Goal: Task Accomplishment & Management: Use online tool/utility

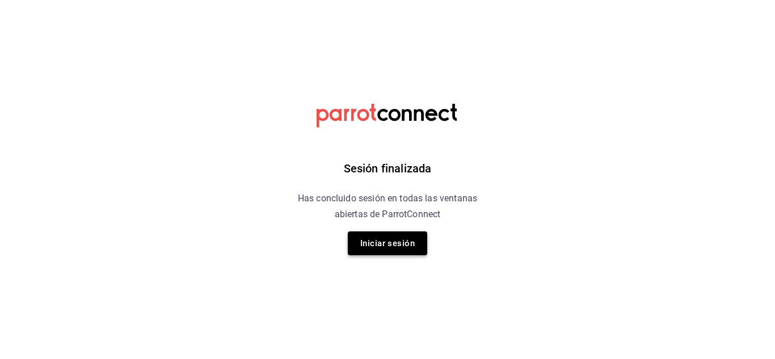
click at [385, 242] on button "Iniciar sesión" at bounding box center [387, 243] width 79 height 24
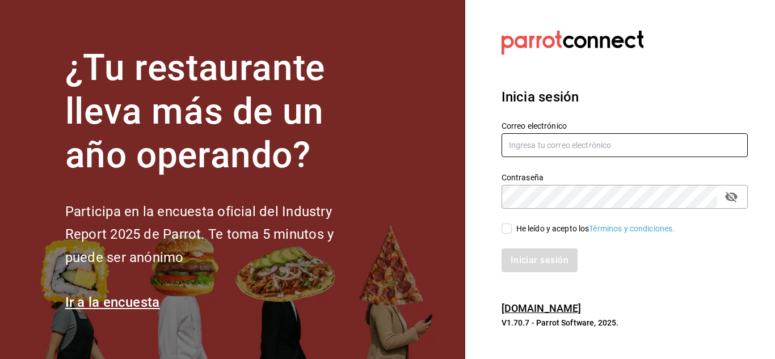
type input "[PERSON_NAME][EMAIL_ADDRESS][PERSON_NAME][DOMAIN_NAME]"
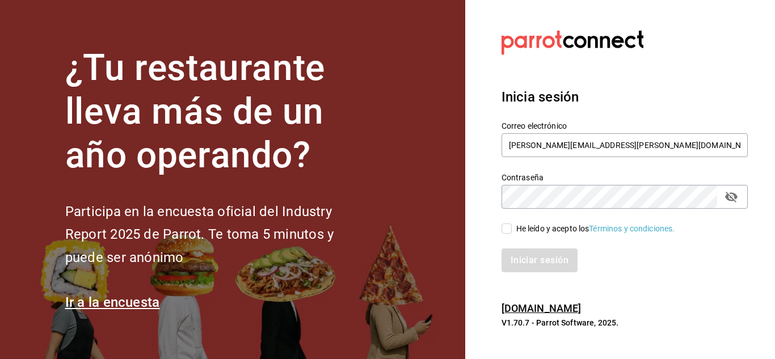
click at [507, 230] on input "He leído y acepto los Términos y condiciones." at bounding box center [506, 229] width 10 height 10
checkbox input "true"
click at [532, 260] on button "Iniciar sesión" at bounding box center [539, 260] width 77 height 24
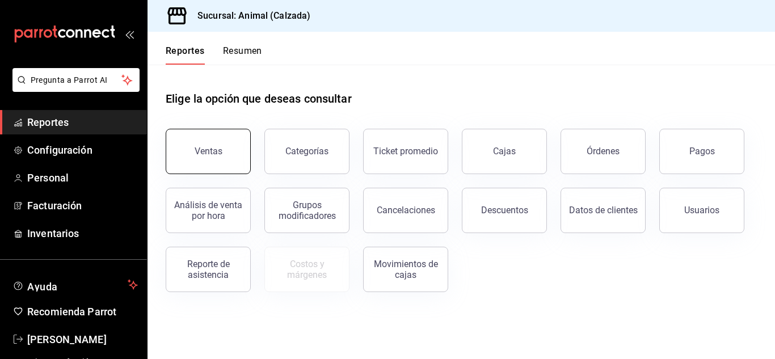
click at [204, 154] on div "Ventas" at bounding box center [209, 151] width 28 height 11
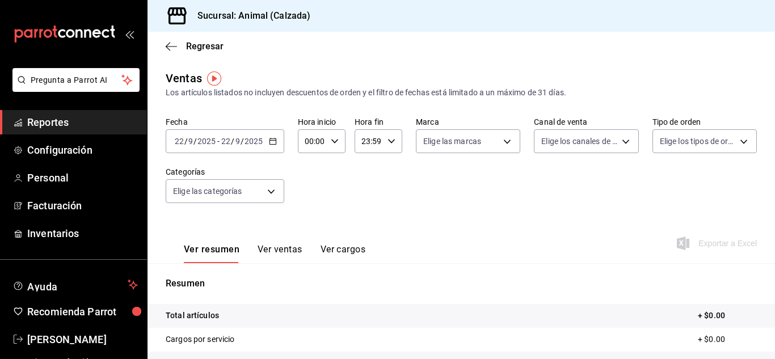
click at [274, 144] on \(Stroke\) "button" at bounding box center [272, 141] width 7 height 6
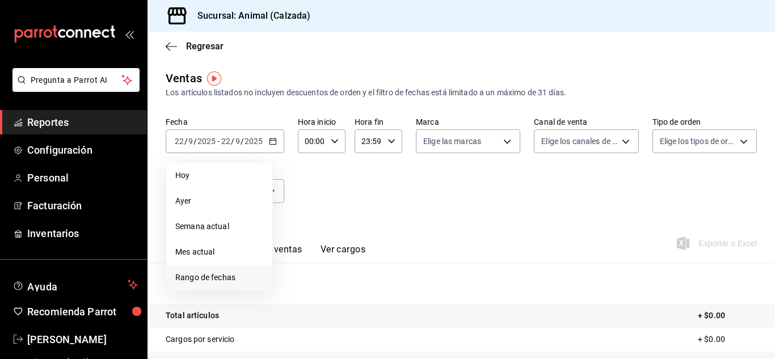
click at [218, 278] on span "Rango de fechas" at bounding box center [219, 278] width 88 height 12
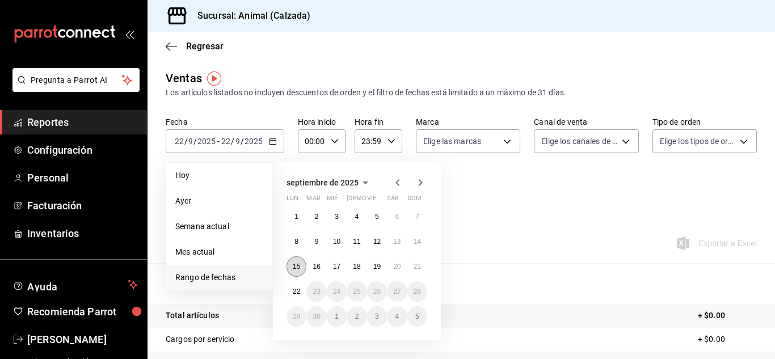
click at [296, 268] on abbr "15" at bounding box center [296, 267] width 7 height 8
click at [297, 288] on abbr "22" at bounding box center [296, 292] width 7 height 8
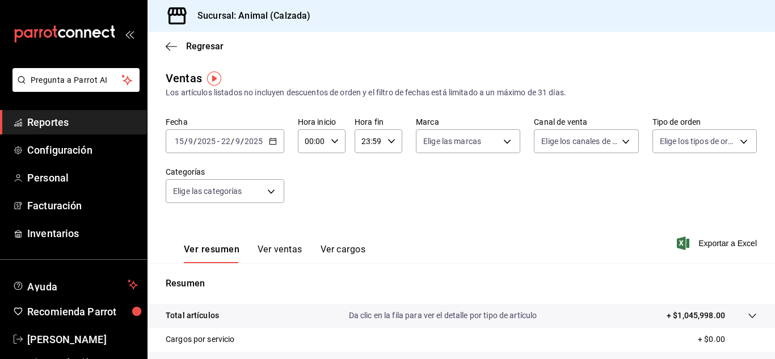
click at [336, 136] on div "00:00 Hora inicio" at bounding box center [322, 141] width 48 height 24
click at [308, 195] on span "05" at bounding box center [308, 197] width 5 height 9
type input "05:00"
click at [390, 135] on div at bounding box center [387, 179] width 775 height 359
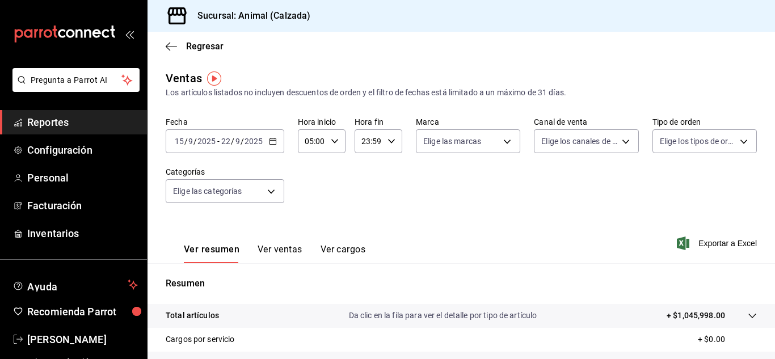
click at [390, 138] on icon "button" at bounding box center [391, 141] width 8 height 8
click at [365, 188] on span "05" at bounding box center [364, 186] width 5 height 9
click at [388, 170] on span "00" at bounding box center [387, 170] width 5 height 9
type input "05:00"
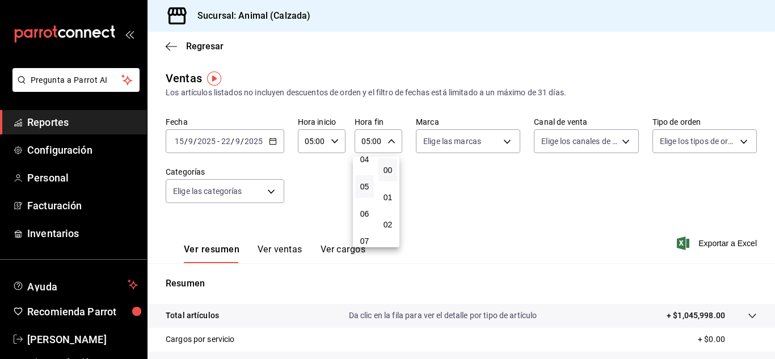
click at [505, 140] on div at bounding box center [387, 179] width 775 height 359
click at [505, 140] on body "Pregunta a Parrot AI Reportes Configuración Personal Facturación Inventarios Ay…" at bounding box center [387, 179] width 775 height 359
click at [475, 188] on span "Ver todas" at bounding box center [461, 185] width 35 height 12
type input "e26472f3-9262-489d-bcba-4c6b034529c7"
checkbox input "true"
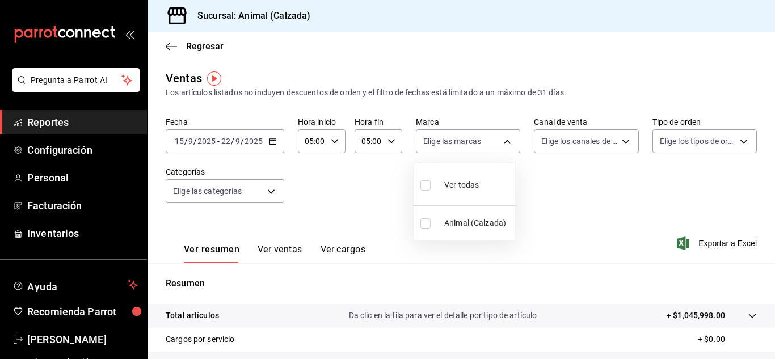
checkbox input "true"
click at [622, 138] on div at bounding box center [387, 179] width 775 height 359
click at [619, 139] on body "Pregunta a Parrot AI Reportes Configuración Personal Facturación Inventarios Ay…" at bounding box center [387, 179] width 775 height 359
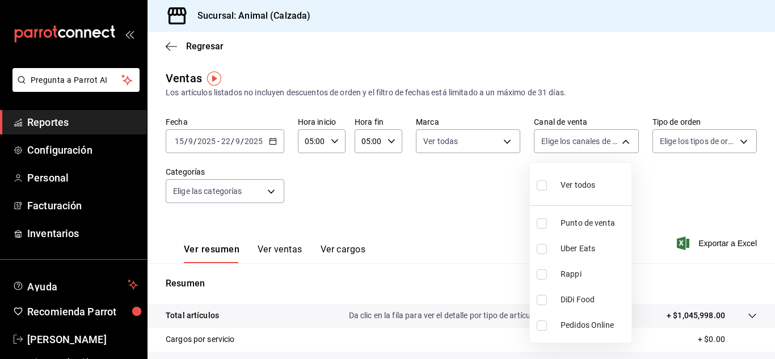
click at [583, 172] on div "Ver todos" at bounding box center [566, 184] width 58 height 24
type input "PARROT,UBER_EATS,RAPPI,DIDI_FOOD,ONLINE"
checkbox input "true"
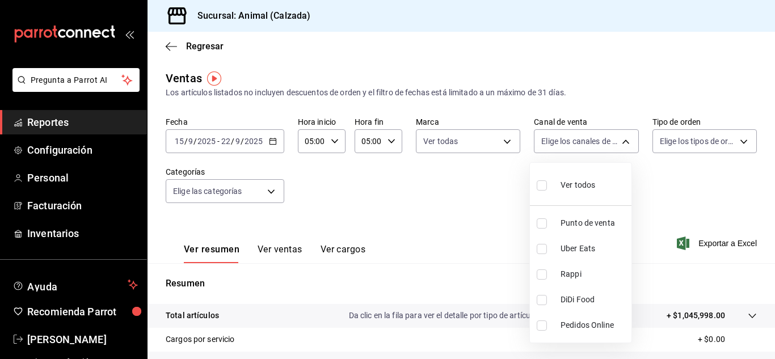
checkbox input "true"
click at [739, 141] on div at bounding box center [387, 179] width 775 height 359
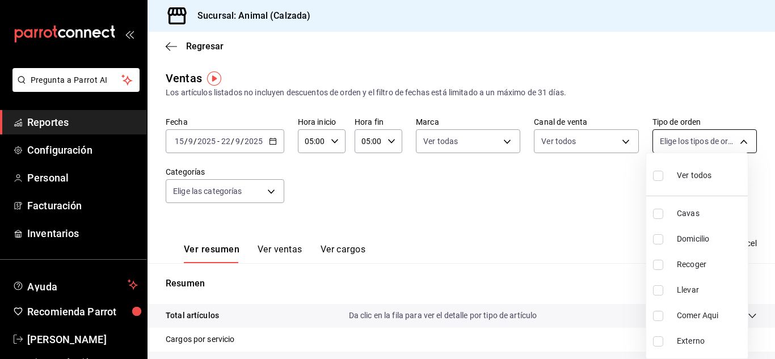
click at [734, 141] on body "Pregunta a Parrot AI Reportes Configuración Personal Facturación Inventarios Ay…" at bounding box center [387, 179] width 775 height 359
click at [691, 172] on span "Ver todos" at bounding box center [694, 176] width 35 height 12
type input "588630d3-b511-4bba-a729-32472510037f,54b7ae00-ca47-4ec1-b7ff-55842c0a2b62,92293…"
checkbox input "true"
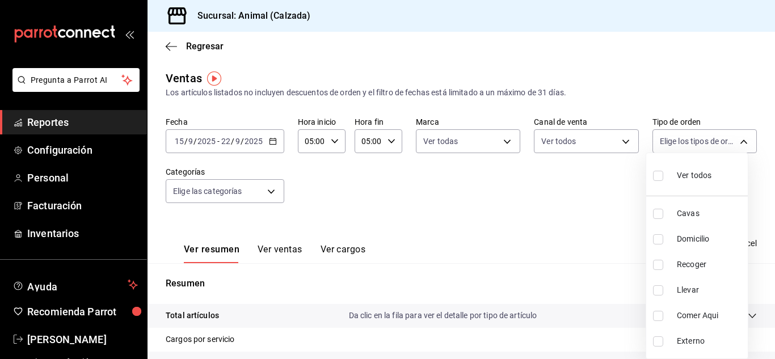
checkbox input "true"
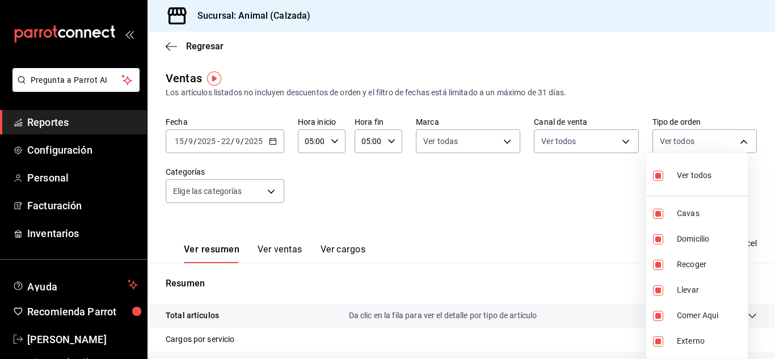
click at [271, 192] on div at bounding box center [387, 179] width 775 height 359
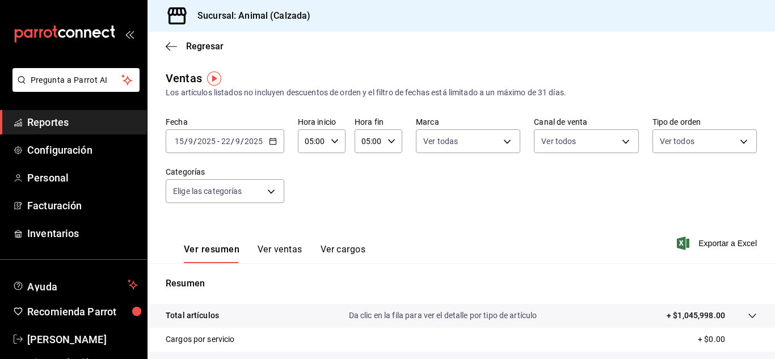
click at [271, 192] on div "Ver todos Cavas Domicilio Recoger Llevar Comer Aqui Externo" at bounding box center [387, 179] width 775 height 359
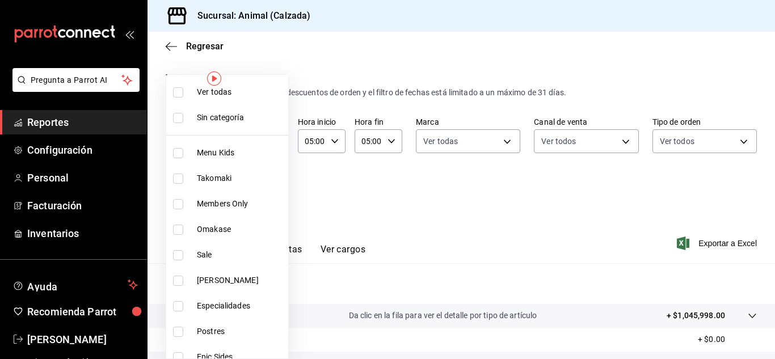
click at [271, 192] on body "Pregunta a Parrot AI Reportes Configuración Personal Facturación Inventarios Ay…" at bounding box center [387, 179] width 775 height 359
click at [243, 92] on span "Ver todas" at bounding box center [240, 92] width 87 height 12
type input "577524a9-a437-43f3-84d2-cf2e6968635f,5d35a5f4-3063-4397-a550-a8f4eca83956,9bcdf…"
checkbox input "true"
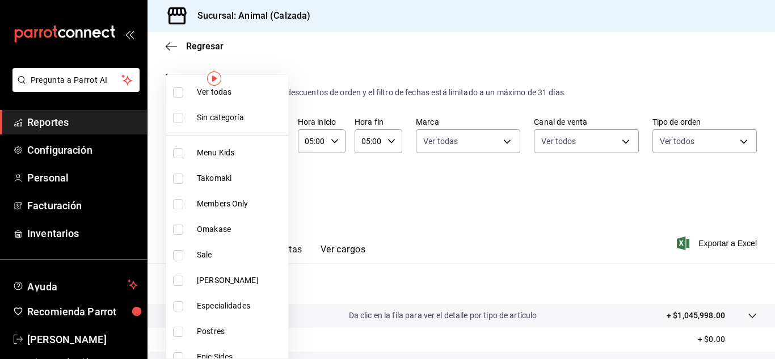
checkbox input "true"
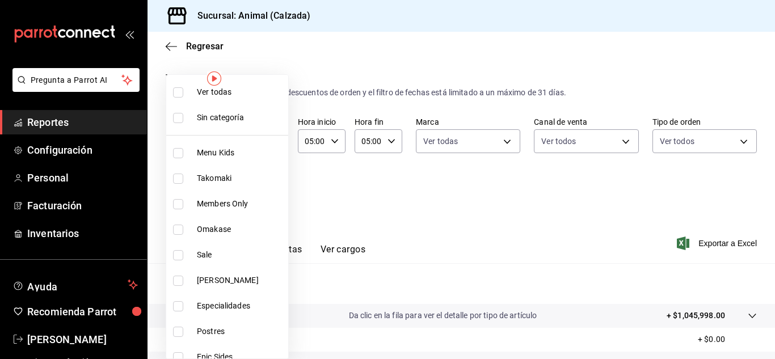
checkbox input "true"
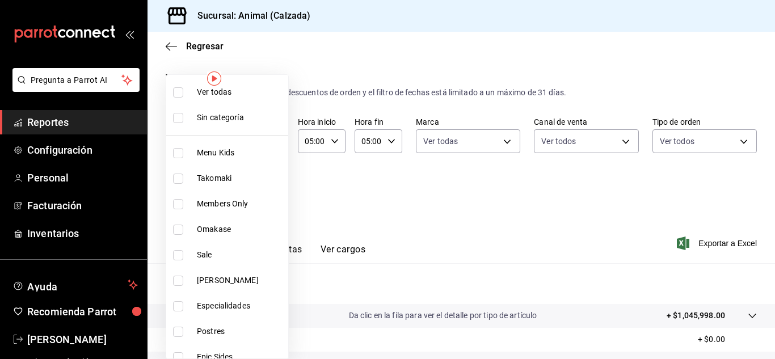
checkbox input "true"
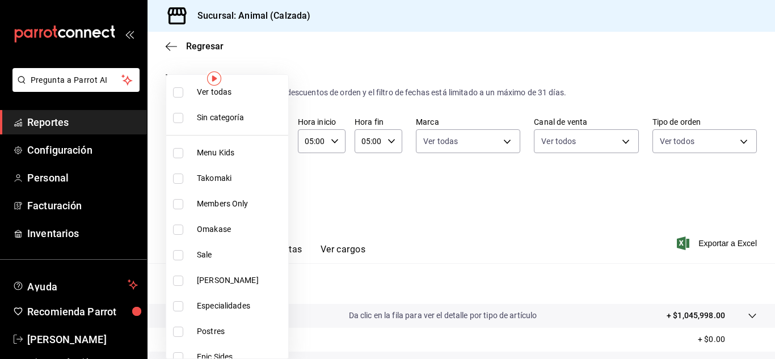
checkbox input "true"
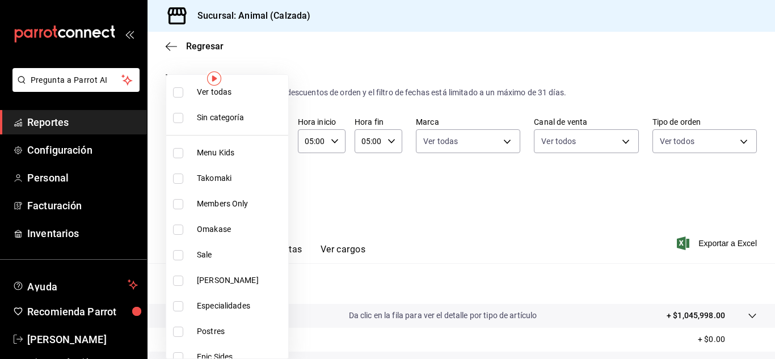
checkbox input "true"
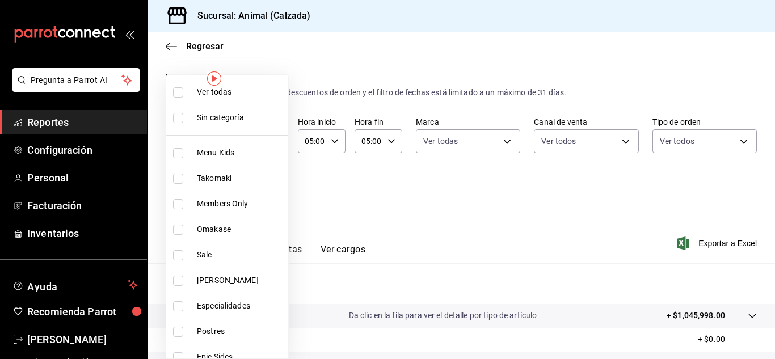
checkbox input "true"
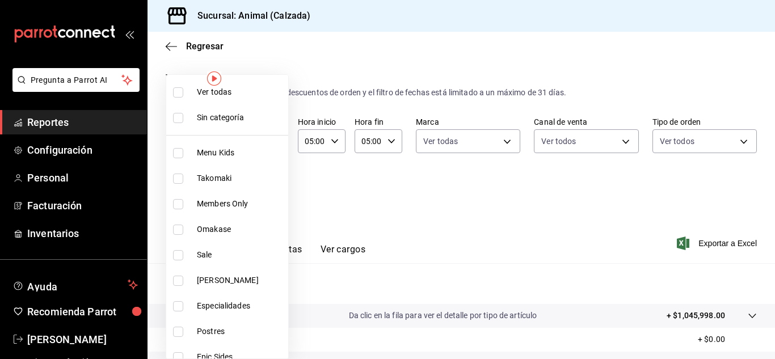
checkbox input "true"
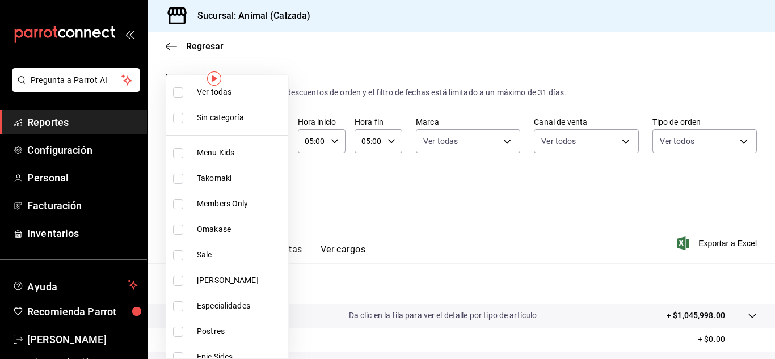
checkbox input "true"
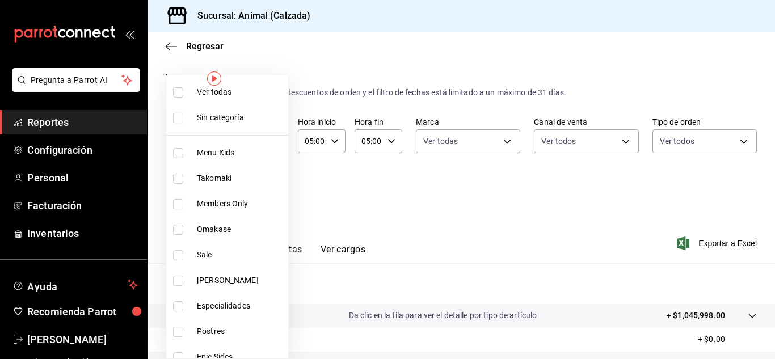
checkbox input "true"
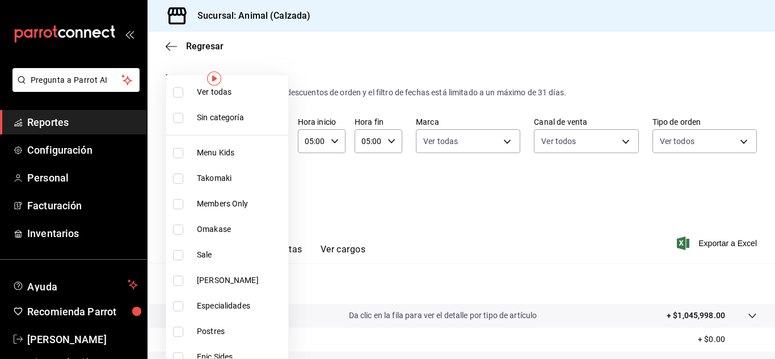
checkbox input "true"
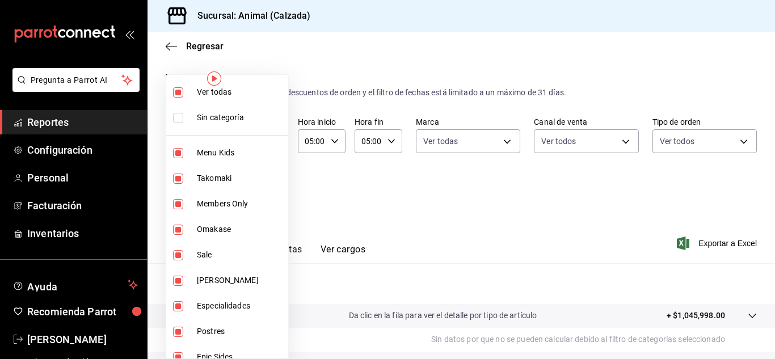
click at [662, 206] on div at bounding box center [387, 179] width 775 height 359
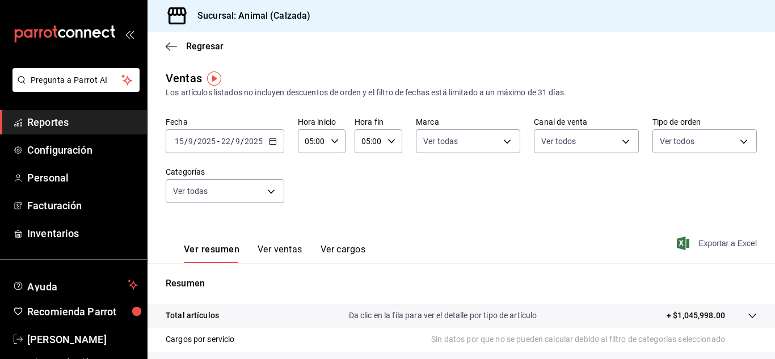
click at [711, 242] on span "Exportar a Excel" at bounding box center [718, 244] width 78 height 14
